Goal: Information Seeking & Learning: Learn about a topic

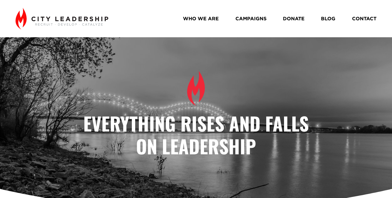
click at [333, 19] on link "BLOG" at bounding box center [328, 19] width 14 height 10
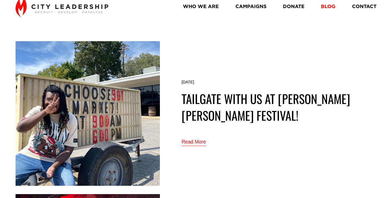
scroll to position [22, 0]
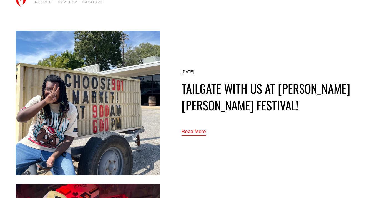
click at [124, 73] on img at bounding box center [88, 103] width 144 height 145
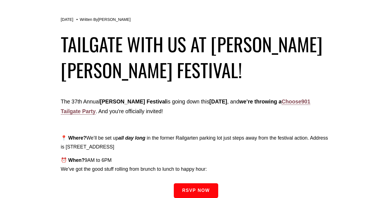
scroll to position [36, 0]
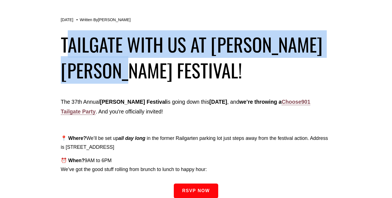
drag, startPoint x: 123, startPoint y: 74, endPoint x: 66, endPoint y: 46, distance: 64.1
click at [66, 46] on h1 "Tailgate with us at [PERSON_NAME] [PERSON_NAME] festival!" at bounding box center [196, 57] width 271 height 52
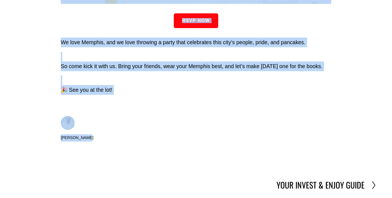
scroll to position [1503, 0]
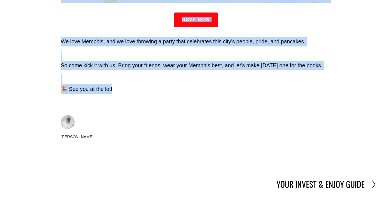
drag, startPoint x: 59, startPoint y: 101, endPoint x: 113, endPoint y: 88, distance: 55.2
copy div "The 37th Annual Cooper-Young Festival is going down this Saturday, Sept 13 , an…"
